Goal: Check status: Check status

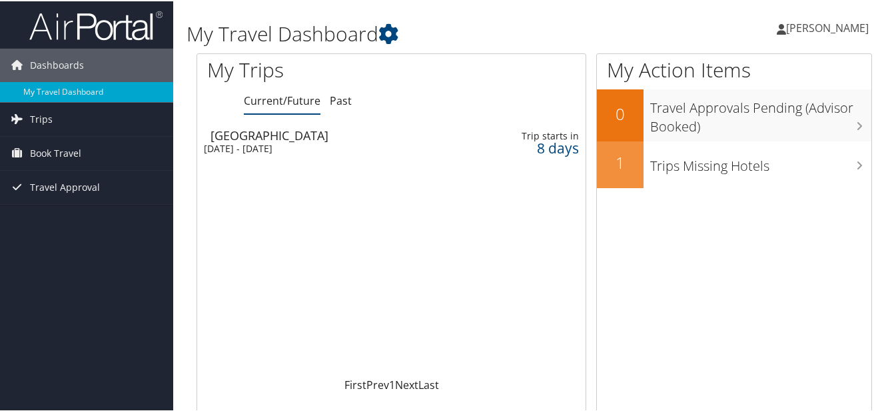
click at [403, 147] on div "[DATE] - [DATE]" at bounding box center [328, 147] width 249 height 12
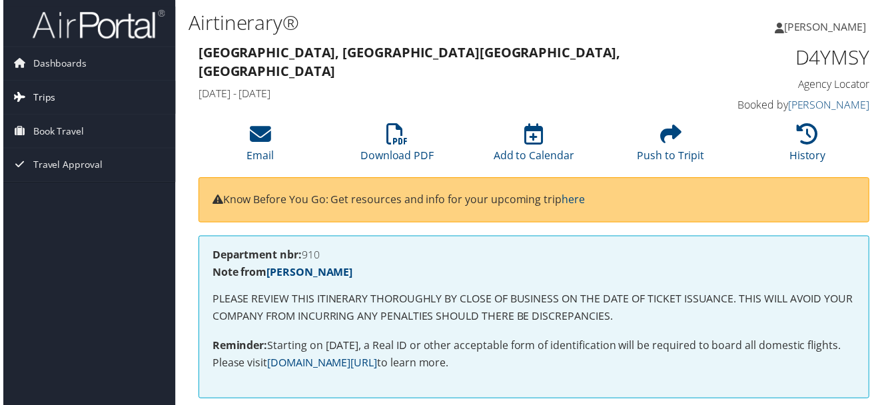
click at [63, 99] on link "Trips" at bounding box center [86, 97] width 173 height 33
click at [564, 64] on div "[GEOGRAPHIC_DATA], [GEOGRAPHIC_DATA] [GEOGRAPHIC_DATA], [GEOGRAPHIC_DATA] [DATE…" at bounding box center [448, 74] width 522 height 65
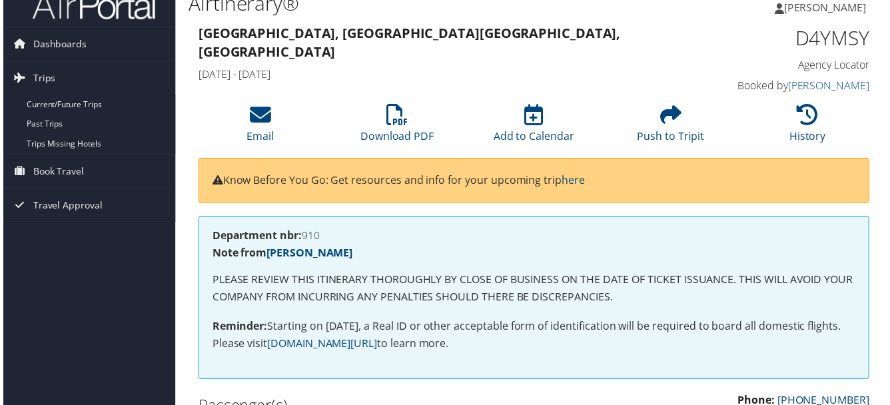
scroll to position [11, 0]
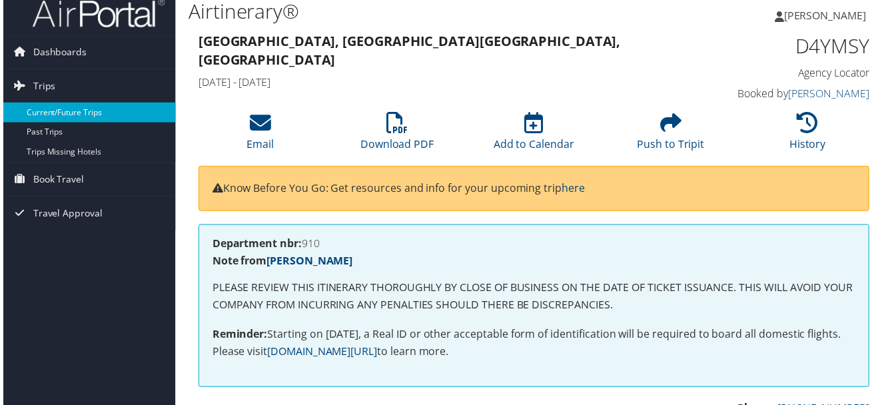
click at [72, 113] on link "Current/Future Trips" at bounding box center [86, 113] width 173 height 20
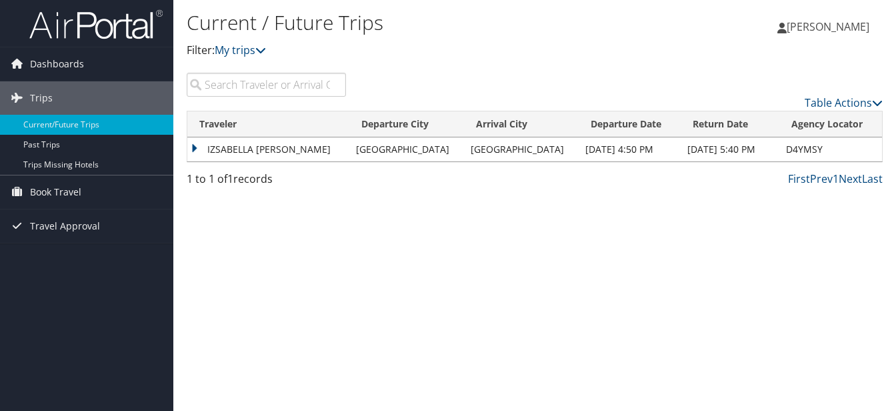
click at [848, 150] on td "D4YMSY" at bounding box center [830, 149] width 103 height 24
click at [217, 145] on td "IZSABELLA [PERSON_NAME]" at bounding box center [268, 149] width 162 height 24
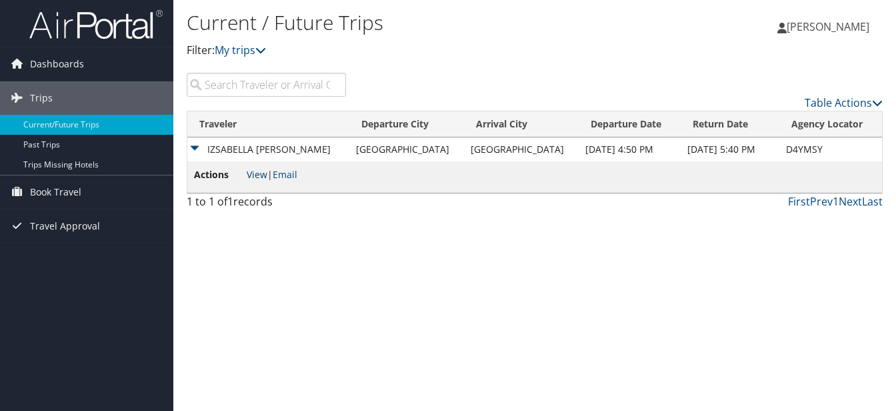
click at [252, 171] on link "View" at bounding box center [257, 174] width 21 height 13
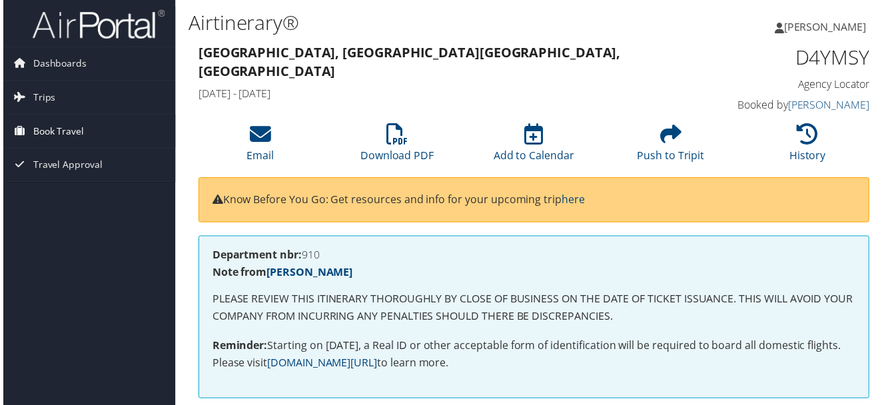
click at [83, 132] on link "Book Travel" at bounding box center [86, 131] width 173 height 33
click at [86, 133] on link "Book Travel" at bounding box center [86, 131] width 173 height 33
click at [81, 122] on link "Book Travel" at bounding box center [86, 131] width 173 height 33
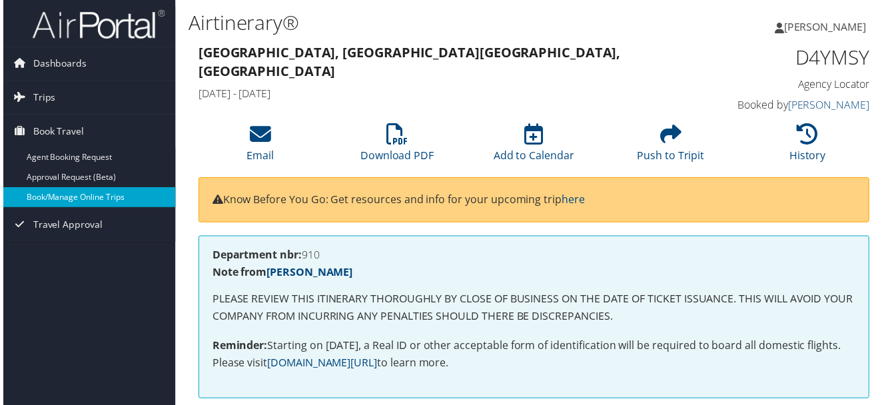
click at [96, 196] on link "Book/Manage Online Trips" at bounding box center [86, 199] width 173 height 20
